Goal: Find specific page/section: Find specific page/section

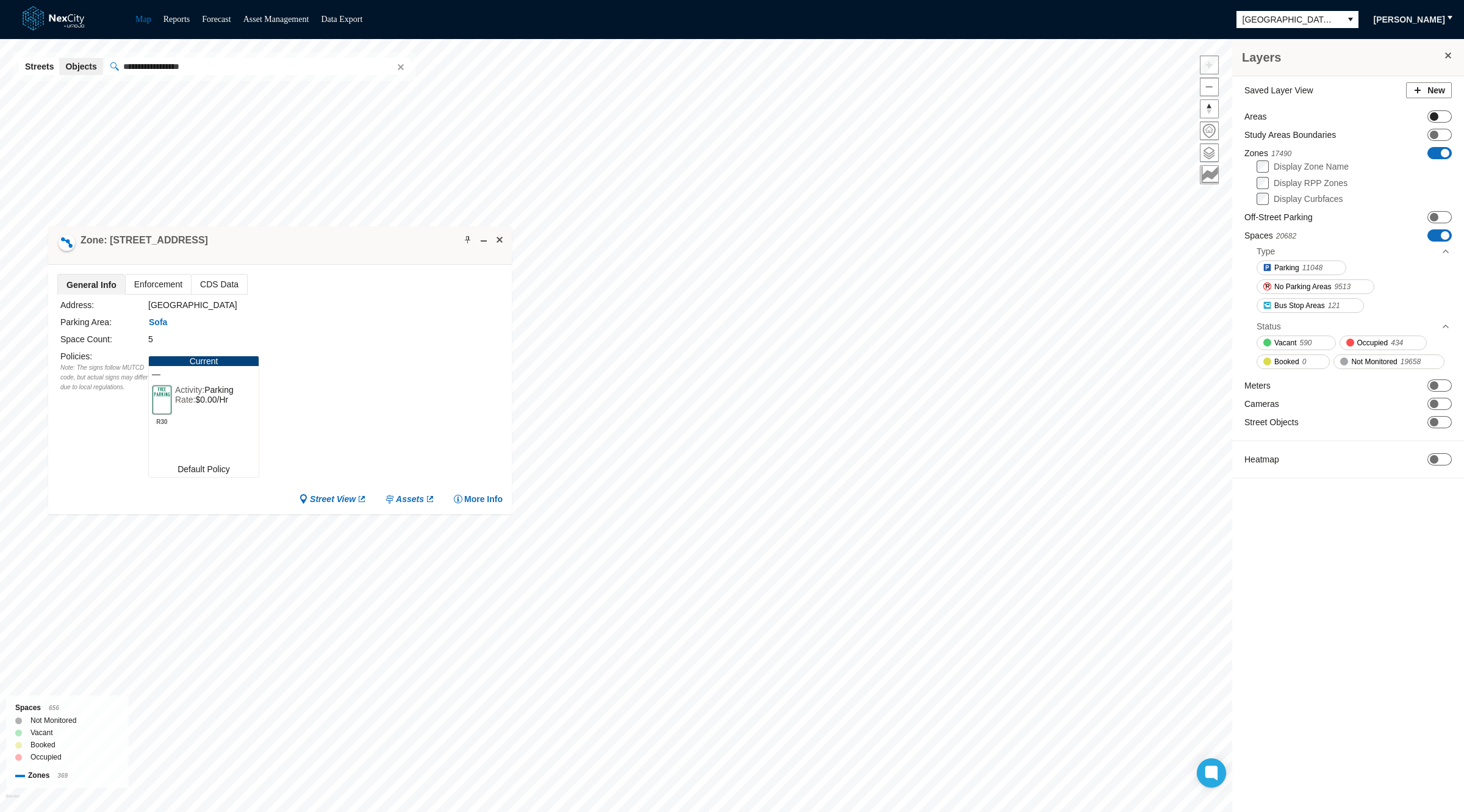
click at [1439, 116] on span "ON OFF" at bounding box center [1440, 116] width 25 height 12
click at [1319, 194] on label "Display RPP Zones" at bounding box center [1311, 196] width 74 height 9
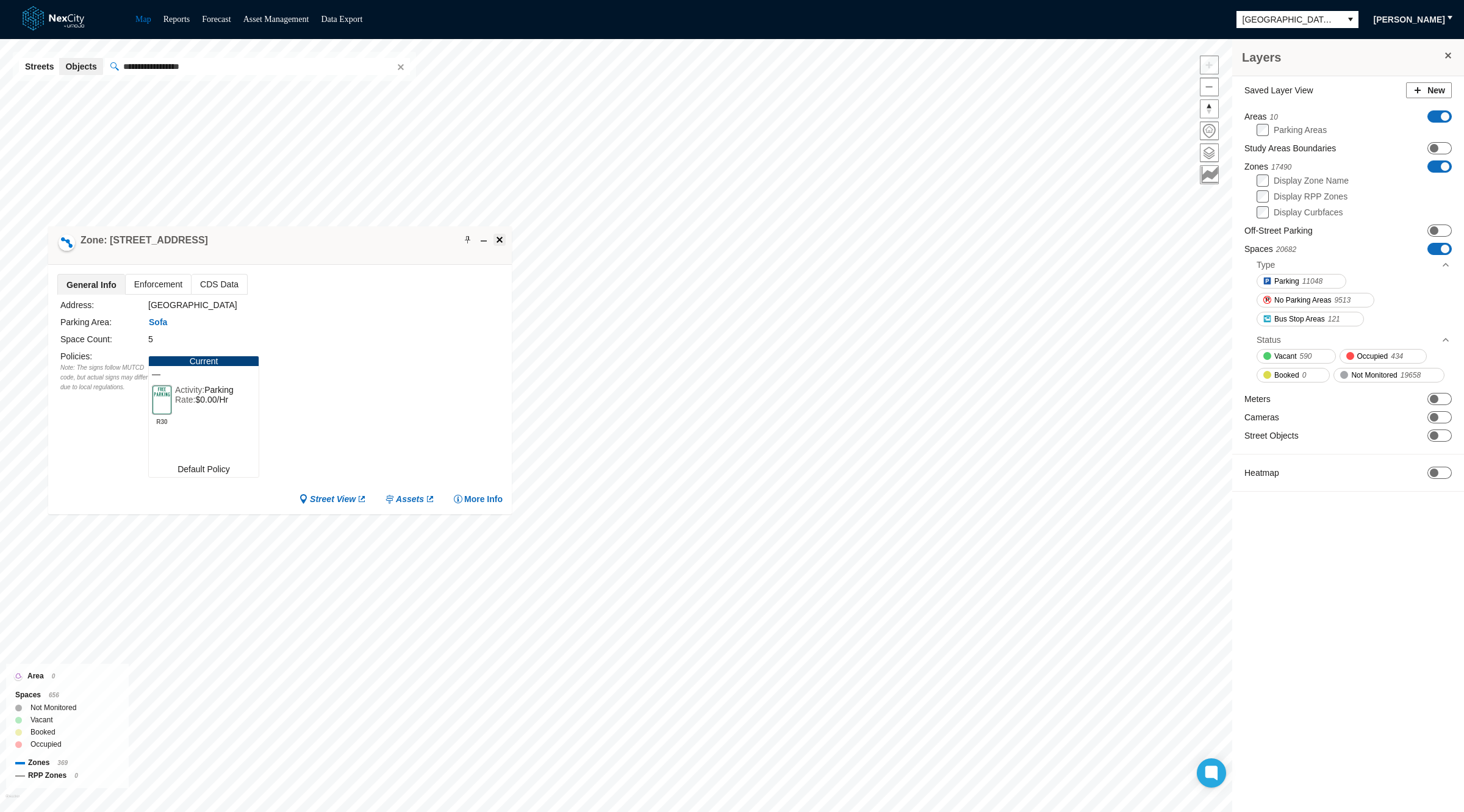
click at [495, 235] on span at bounding box center [499, 239] width 9 height 9
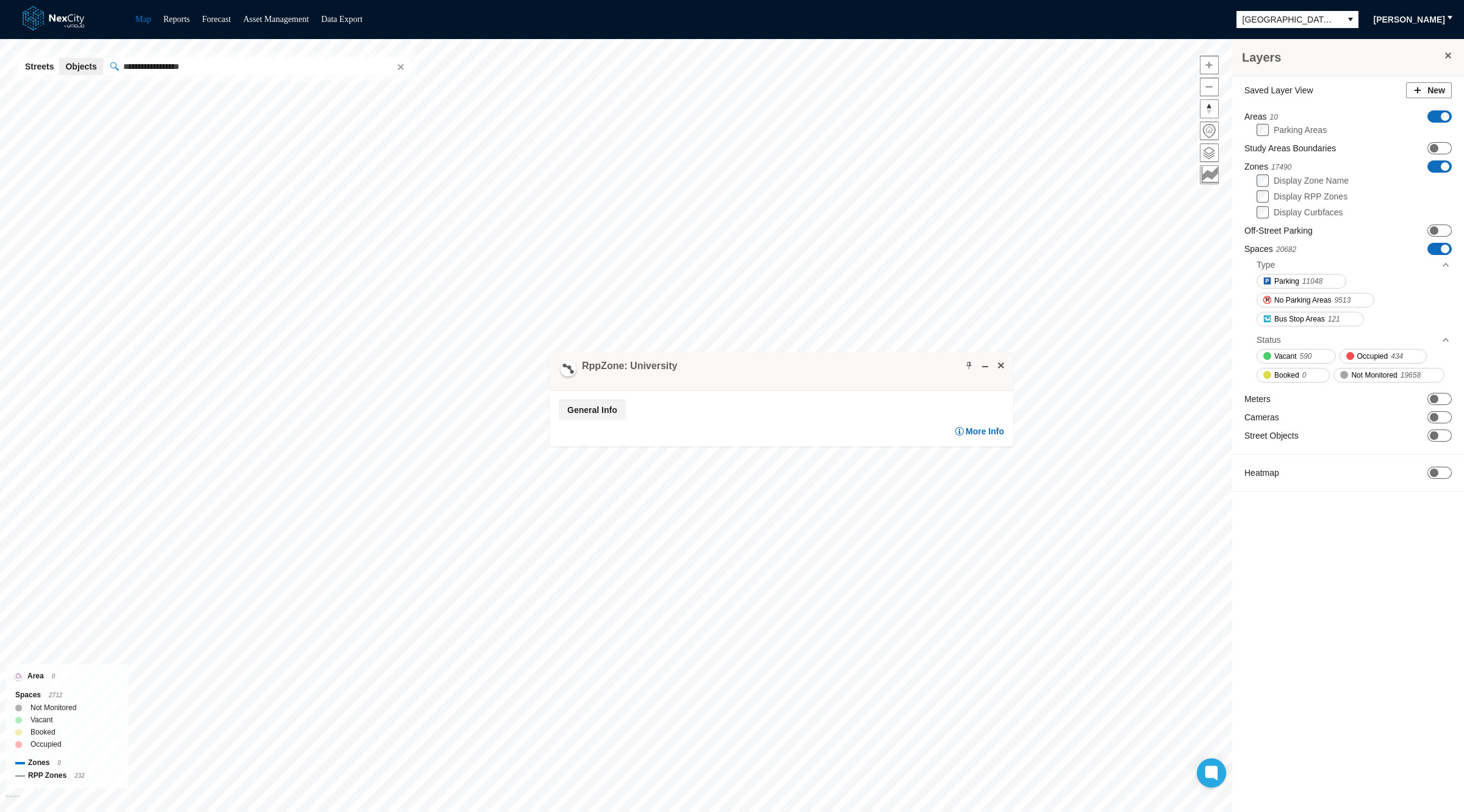
click at [600, 409] on span "General Info" at bounding box center [592, 409] width 67 height 20
click at [1429, 246] on span "ON OFF" at bounding box center [1440, 249] width 25 height 12
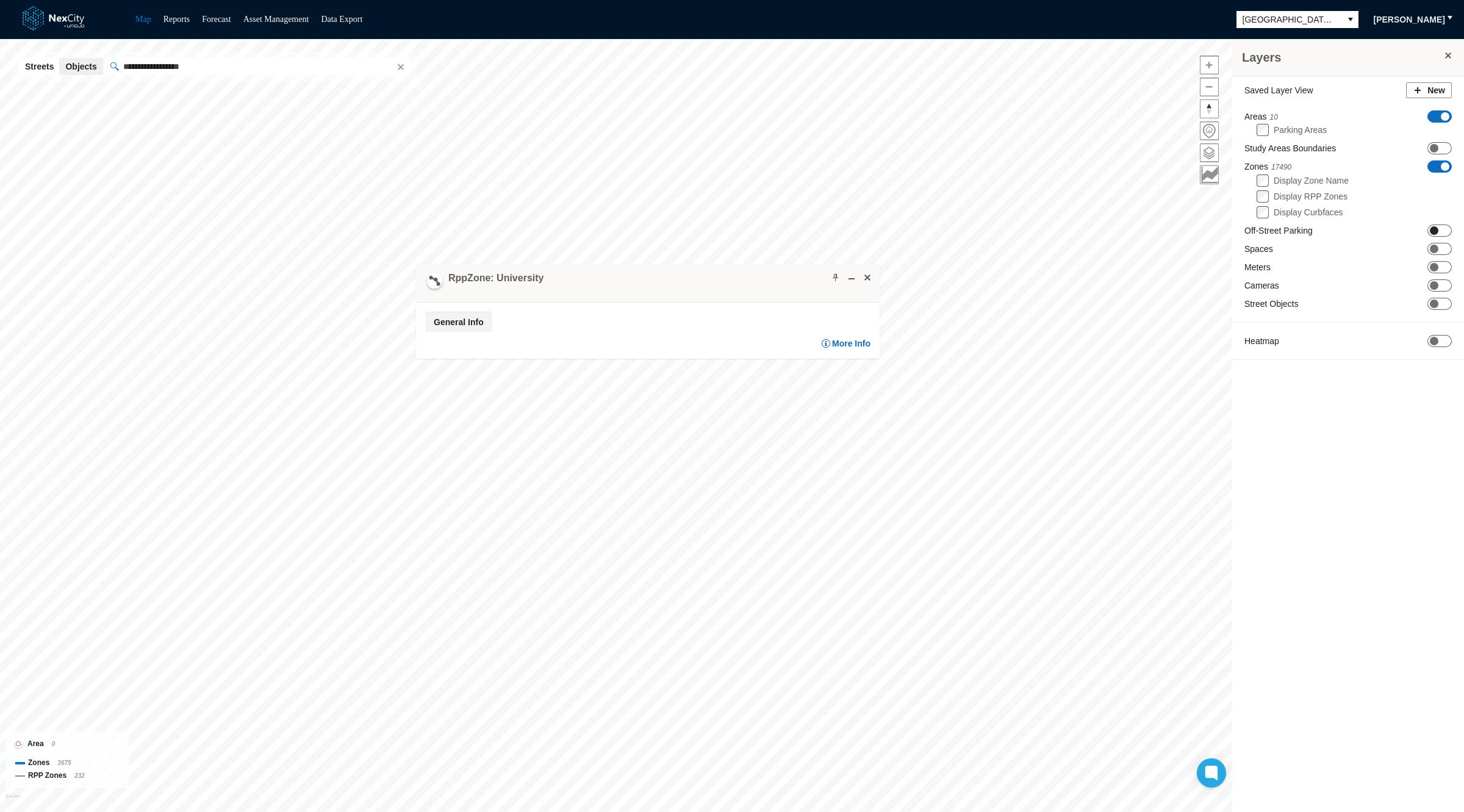
click at [1443, 230] on span "ON OFF" at bounding box center [1440, 230] width 25 height 12
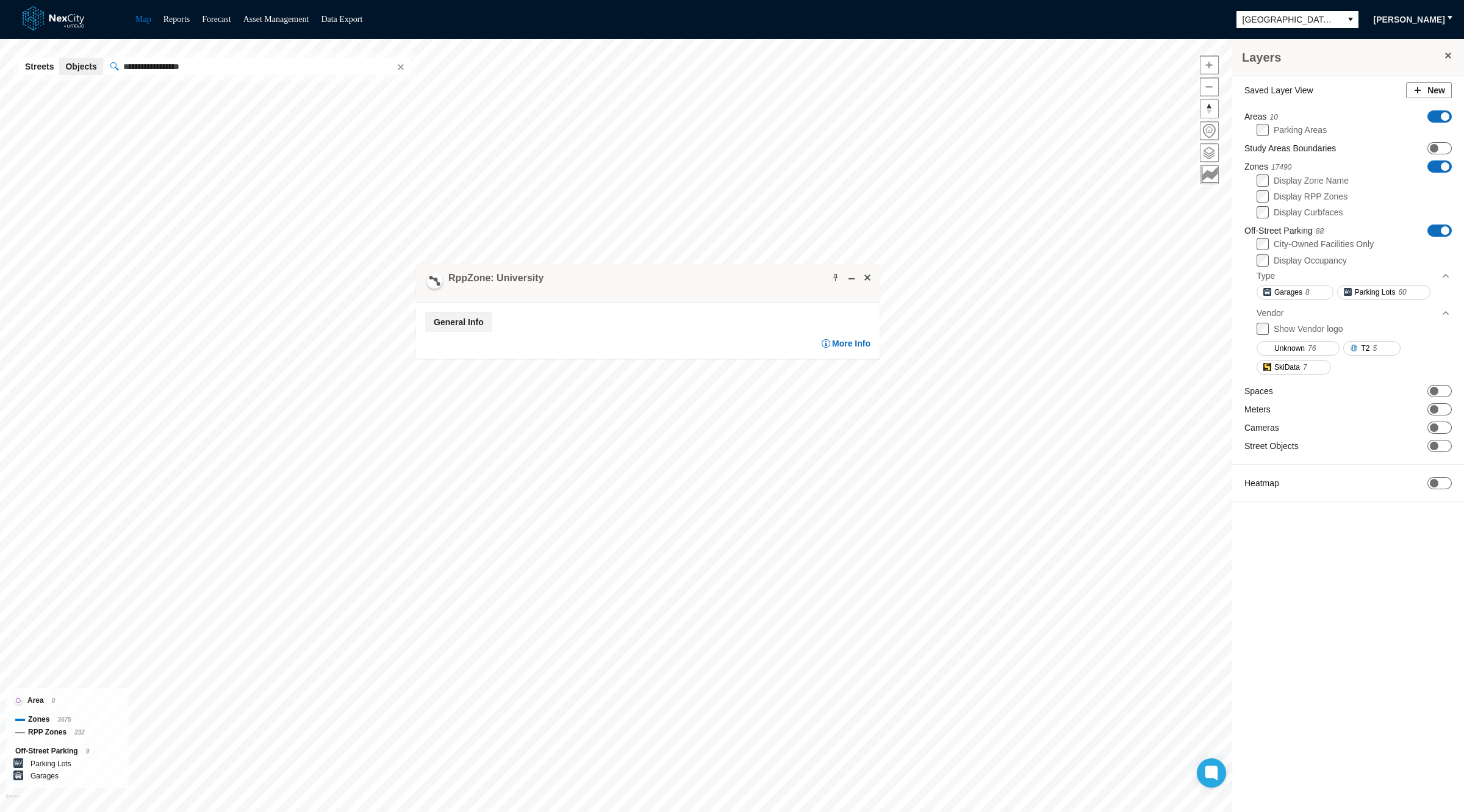
click at [1443, 230] on span at bounding box center [1445, 230] width 8 height 8
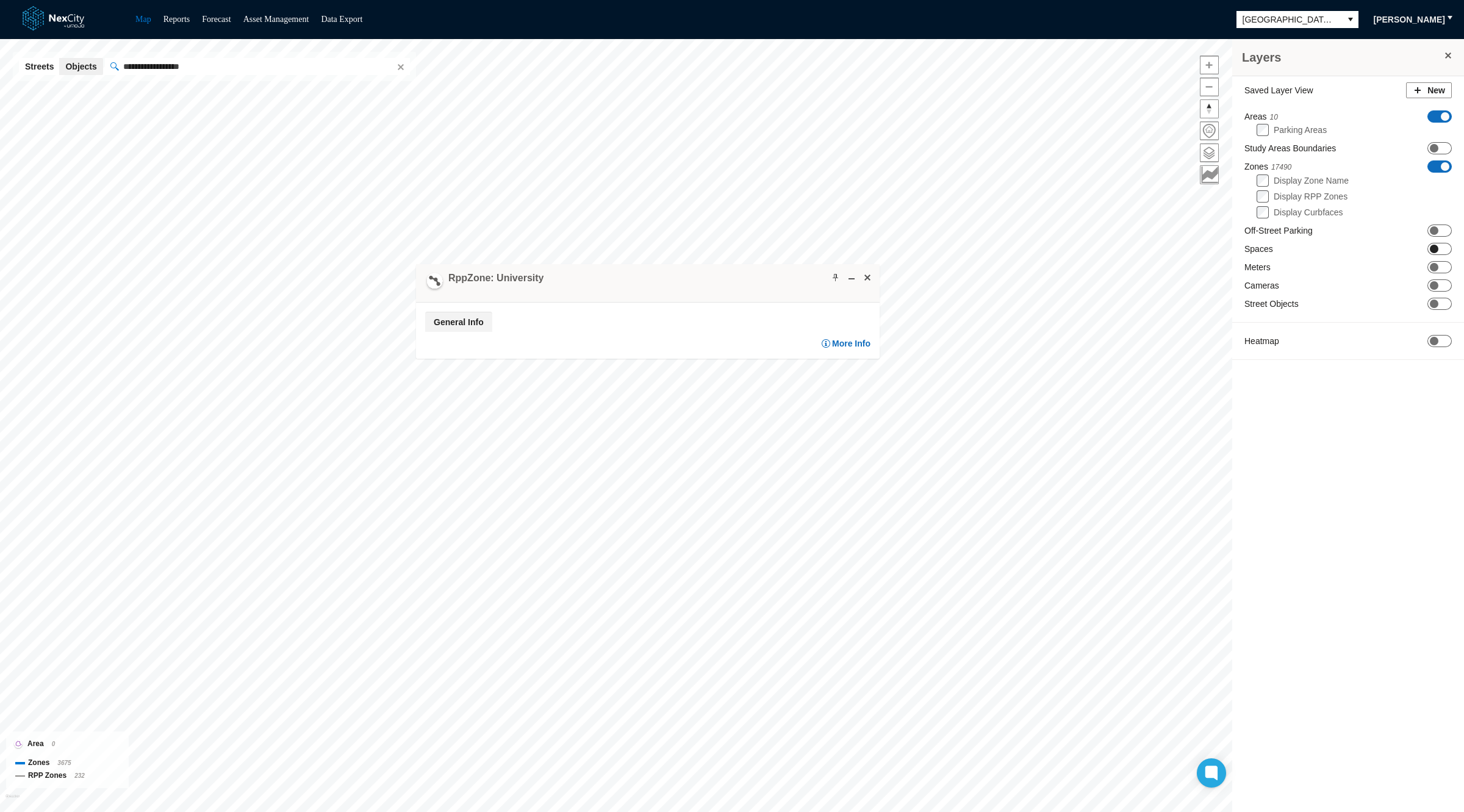
click at [1447, 253] on span "ON OFF" at bounding box center [1440, 249] width 25 height 12
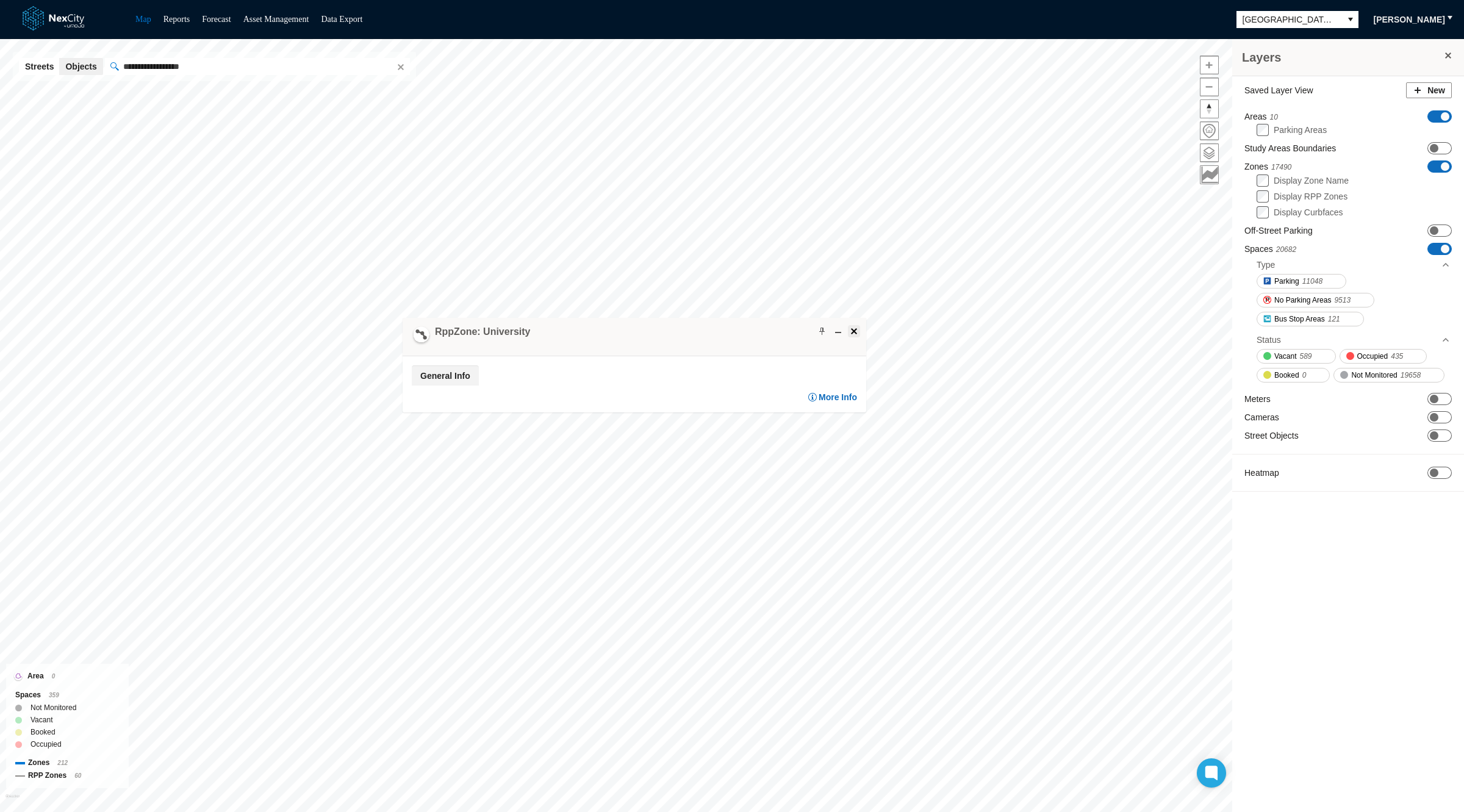
click at [851, 330] on span at bounding box center [854, 331] width 9 height 9
click at [1438, 113] on span "ON OFF" at bounding box center [1440, 116] width 25 height 12
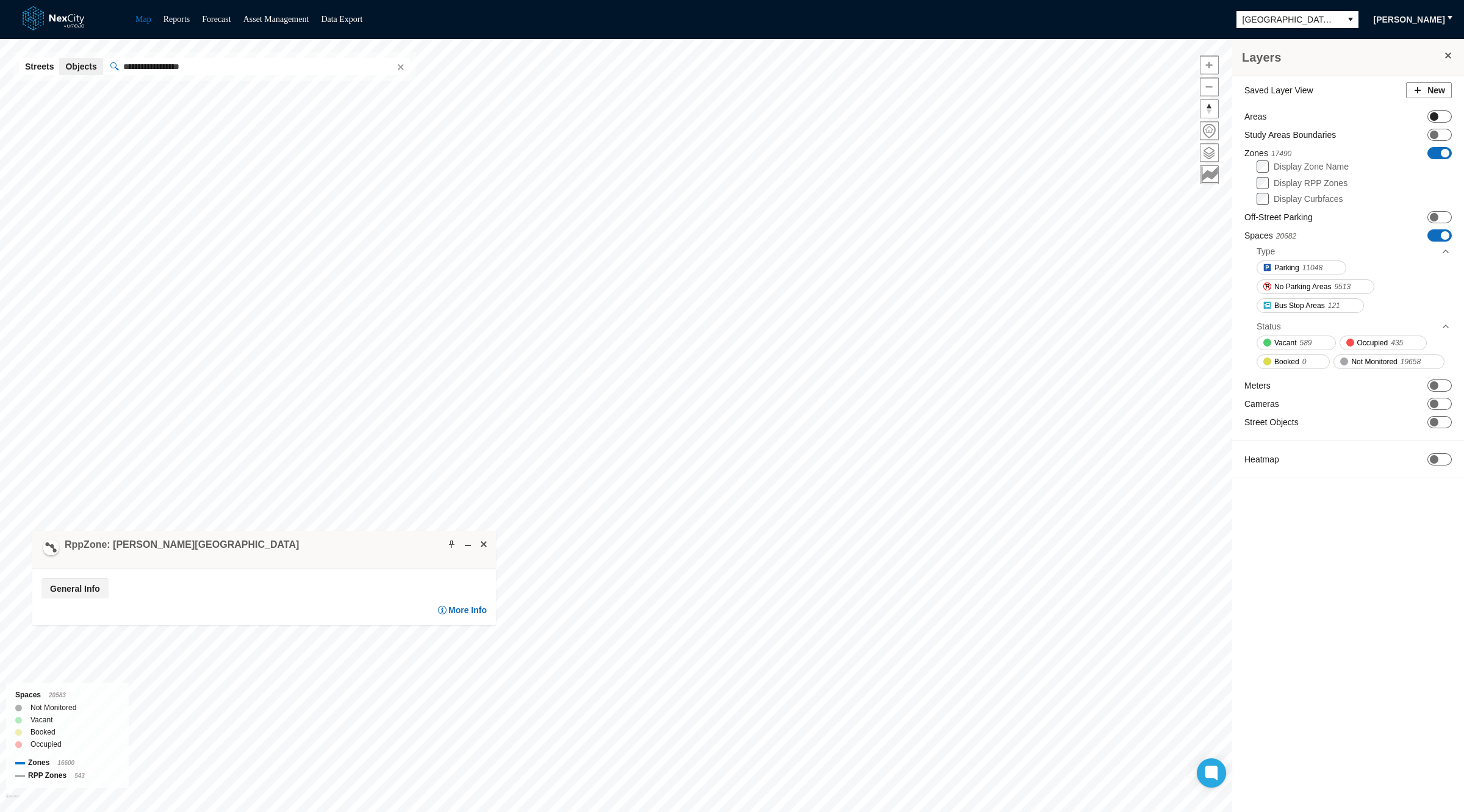
click at [1437, 112] on span at bounding box center [1434, 116] width 8 height 8
click at [1304, 128] on label "Parking Areas" at bounding box center [1301, 130] width 53 height 9
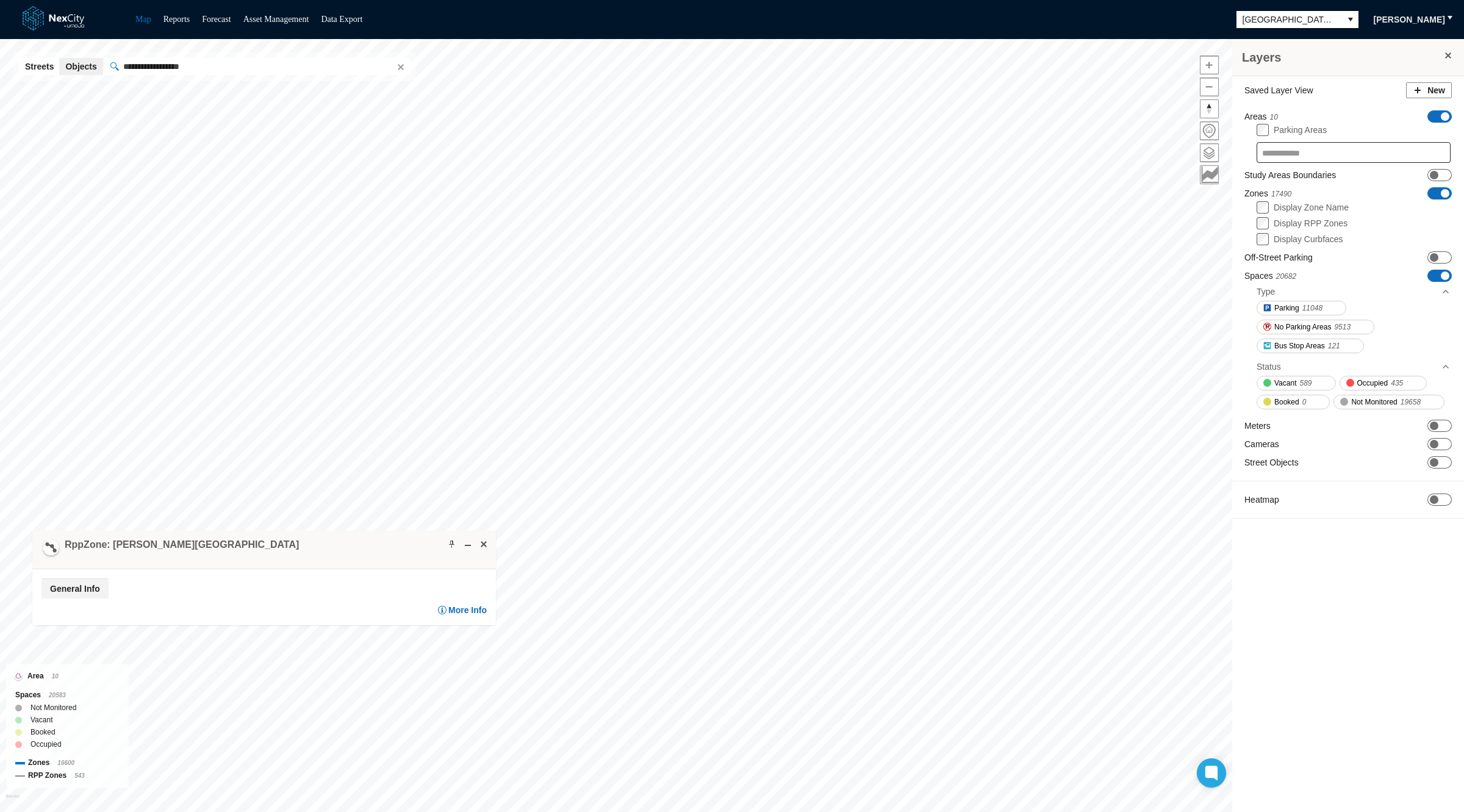
click at [1306, 127] on label "Parking Areas" at bounding box center [1301, 130] width 53 height 9
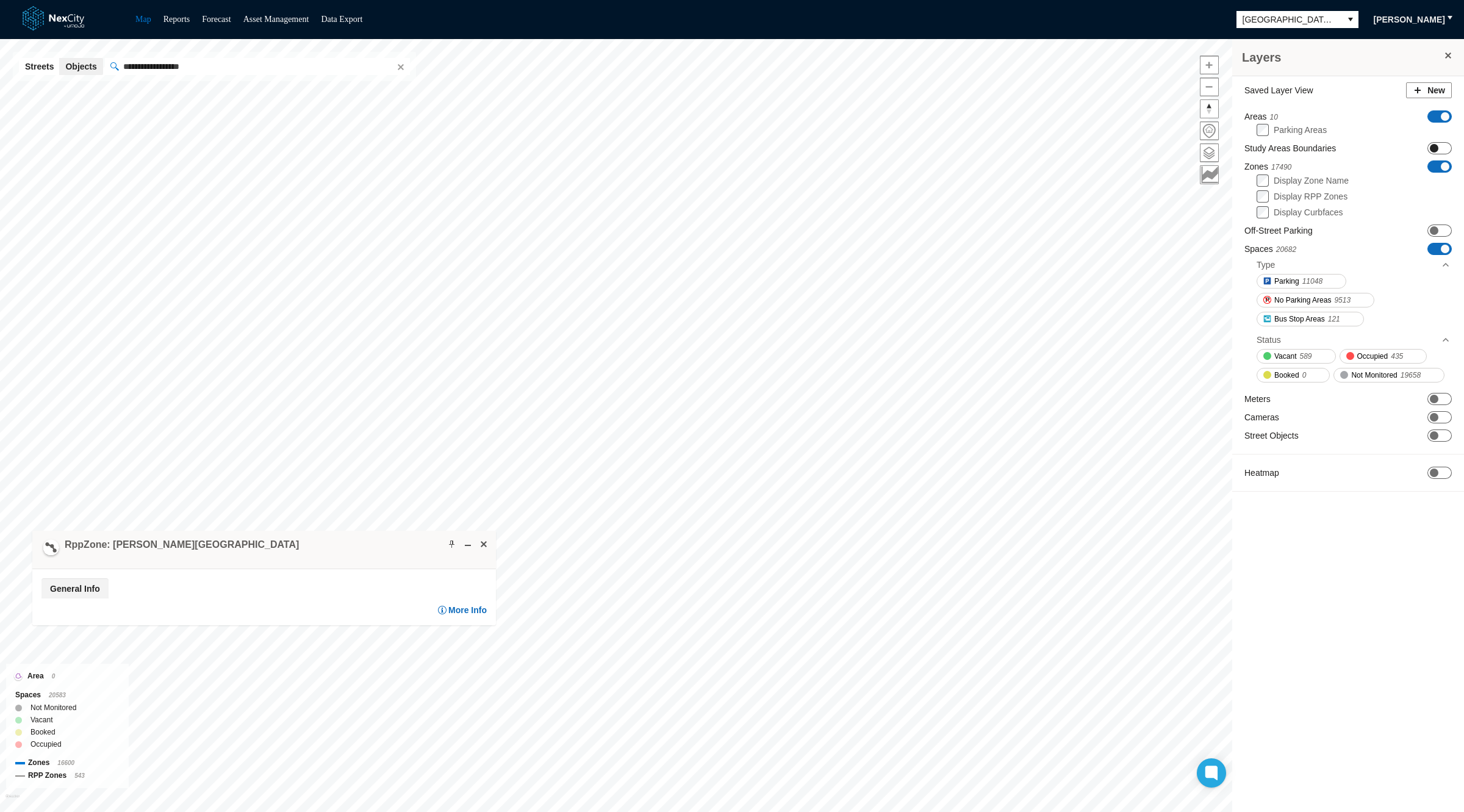
click at [1437, 144] on span "ON OFF" at bounding box center [1440, 148] width 25 height 12
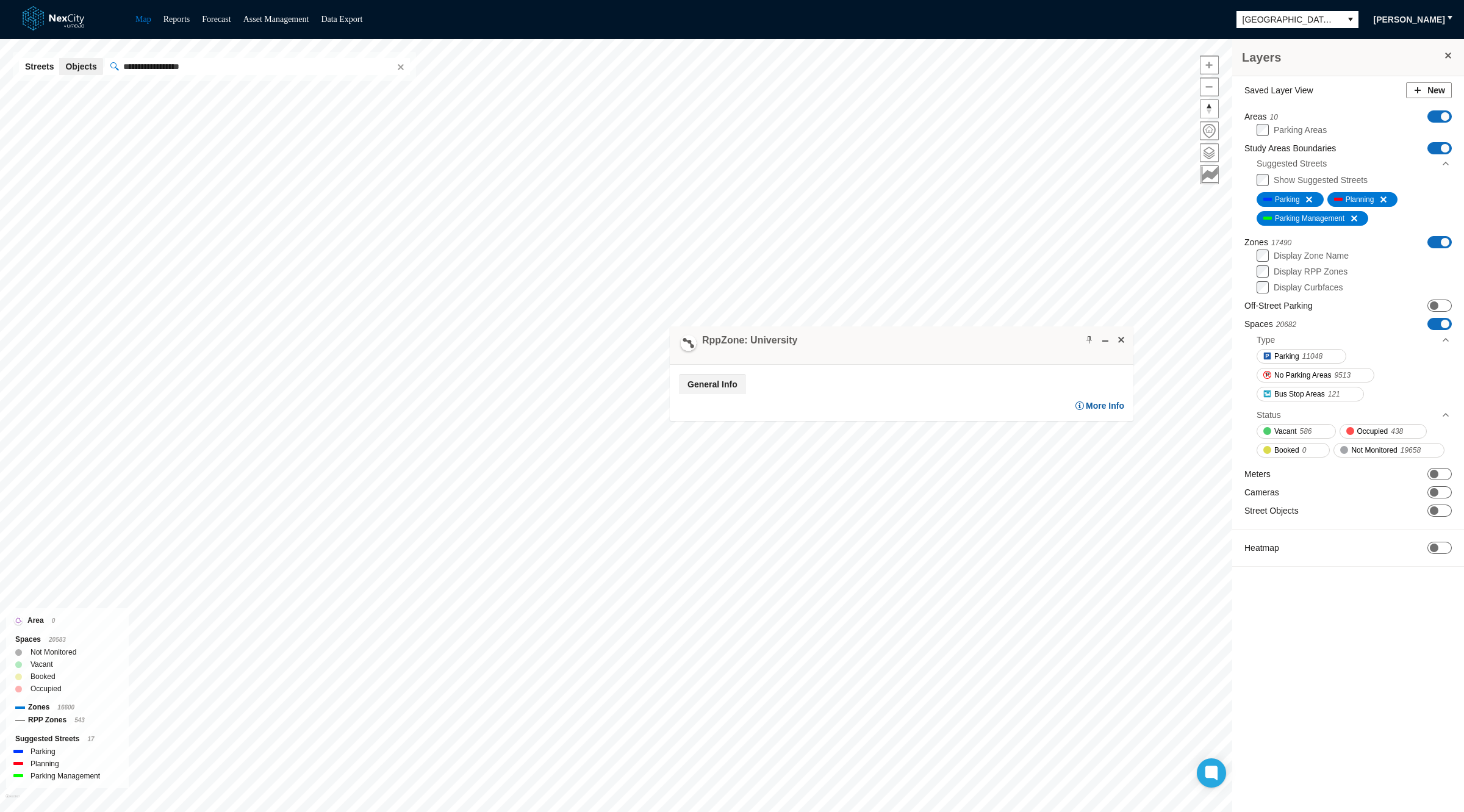
click at [1106, 403] on span "More Info" at bounding box center [1105, 406] width 39 height 11
